Goal: Find specific page/section

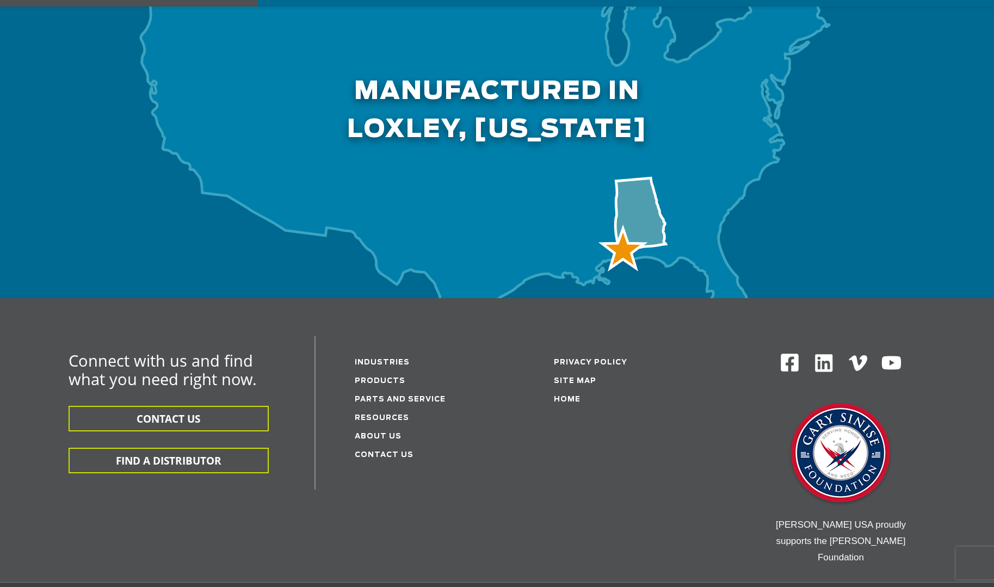
scroll to position [3422, 0]
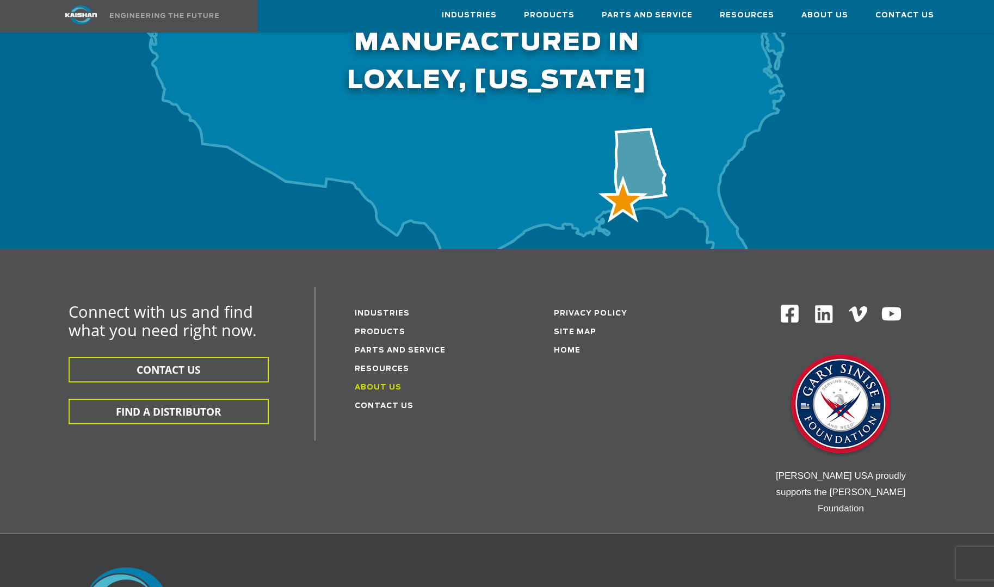
click at [370, 384] on link "About Us" at bounding box center [378, 387] width 47 height 7
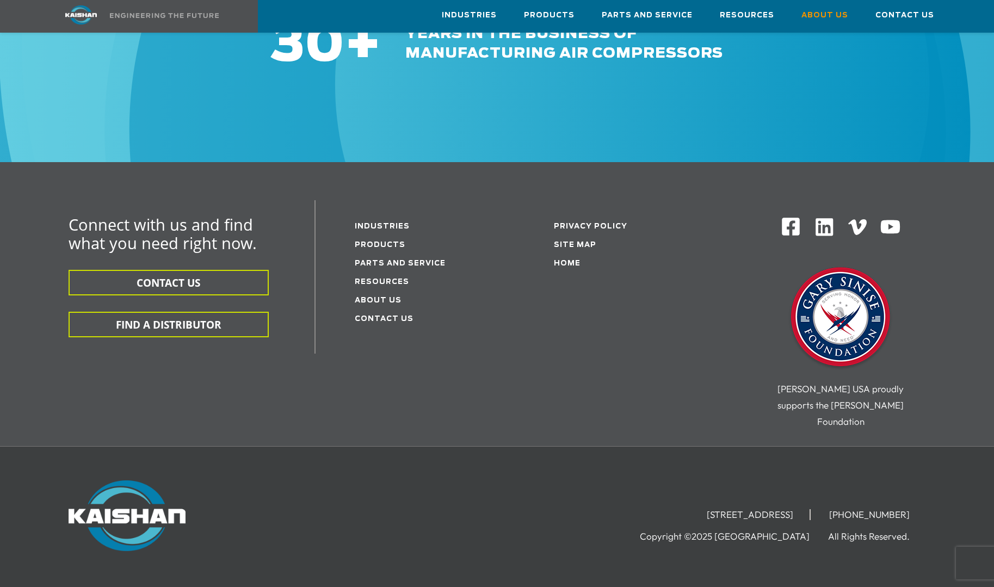
scroll to position [3859, 0]
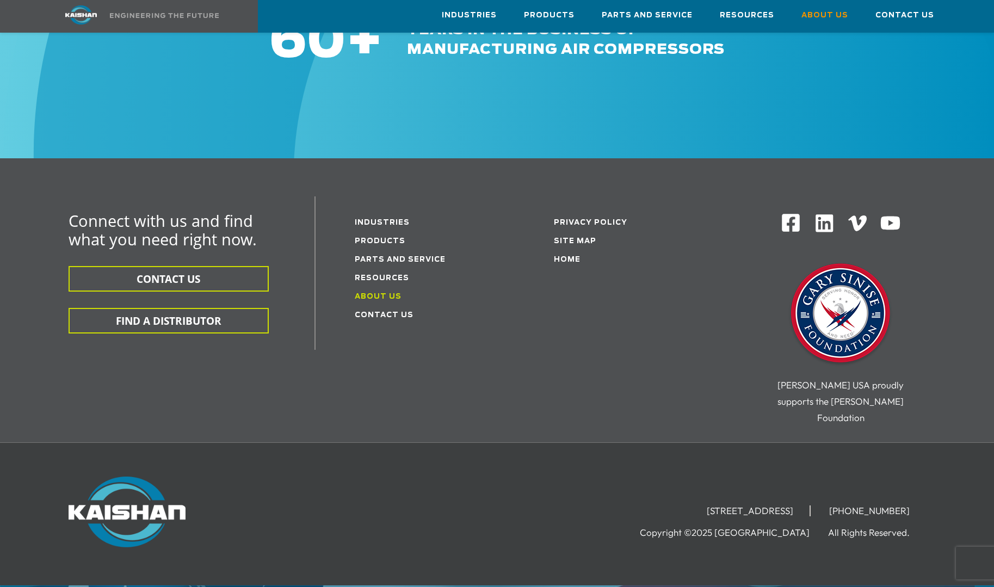
click at [384, 293] on link "About Us" at bounding box center [378, 296] width 47 height 7
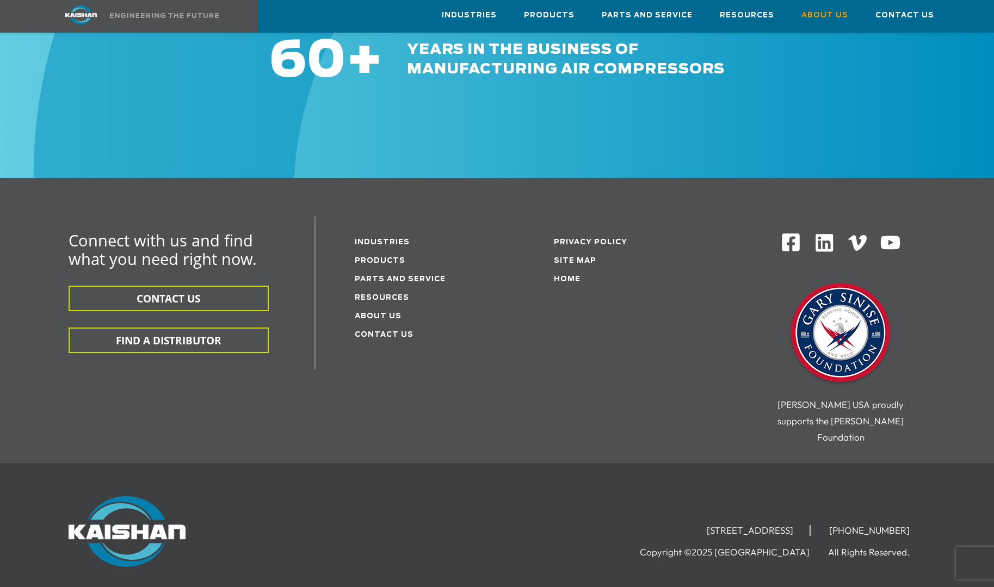
scroll to position [3224, 0]
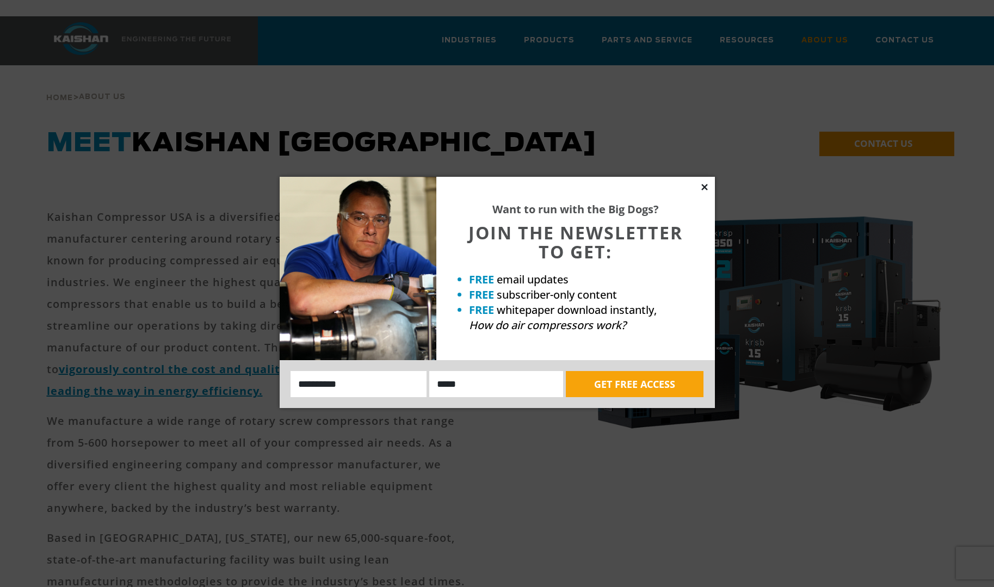
click at [706, 188] on icon at bounding box center [704, 187] width 6 height 6
